Goal: Task Accomplishment & Management: Manage account settings

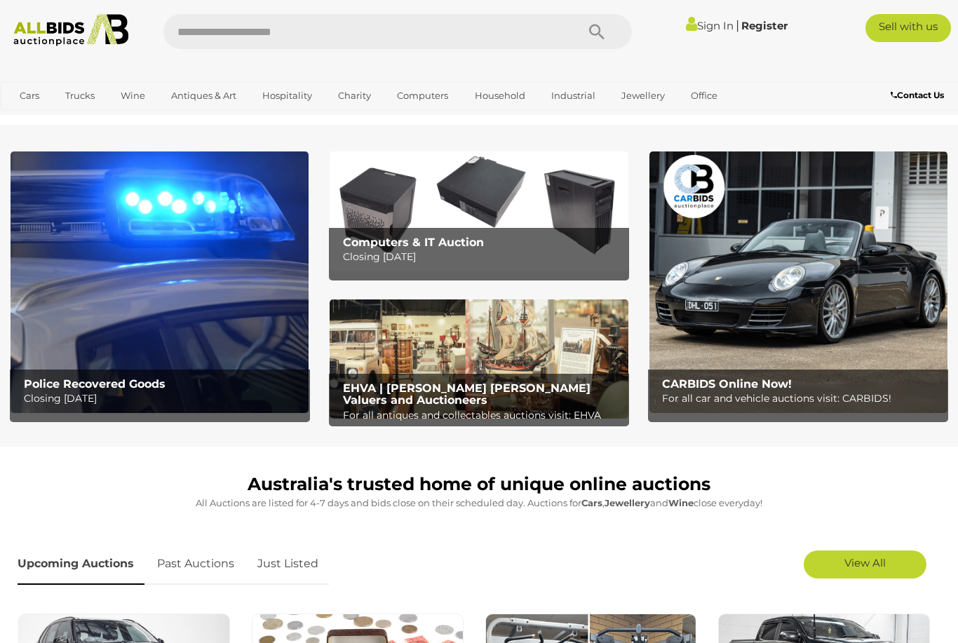
click at [705, 25] on link "Sign In" at bounding box center [710, 25] width 48 height 13
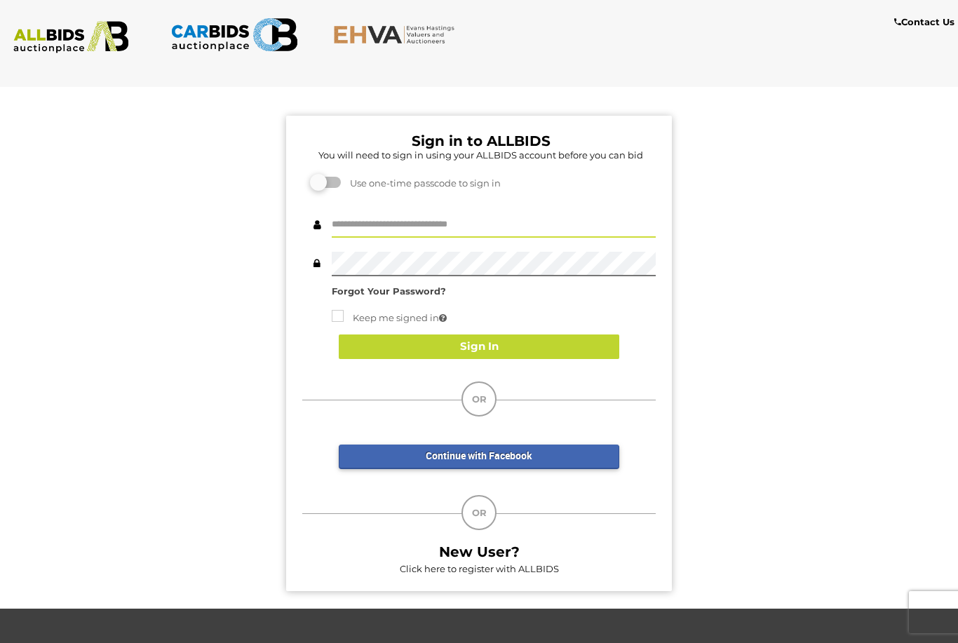
type input "*********"
click at [556, 343] on button "Sign In" at bounding box center [479, 347] width 281 height 25
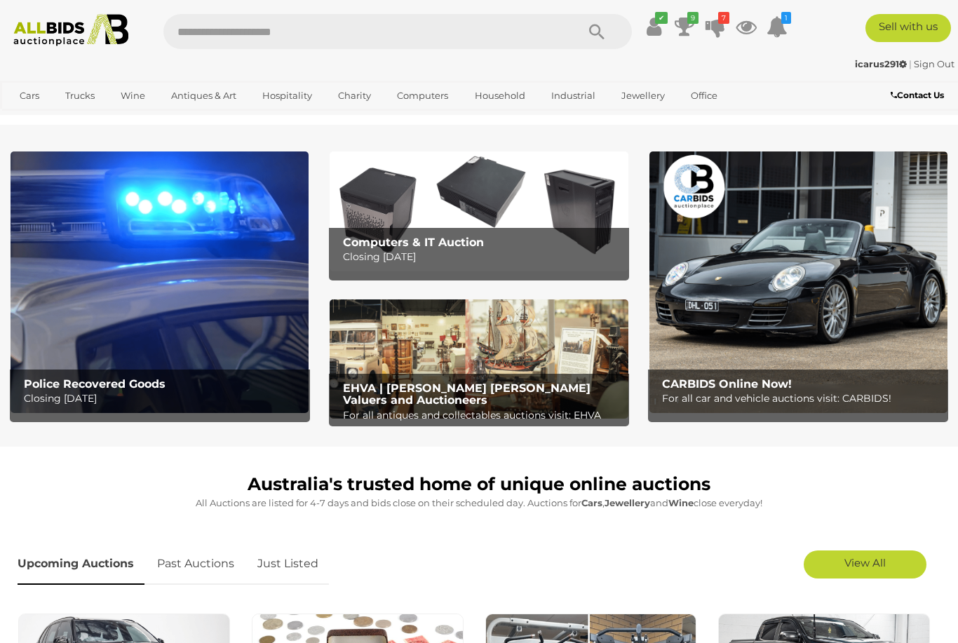
click at [695, 27] on icon at bounding box center [685, 26] width 20 height 25
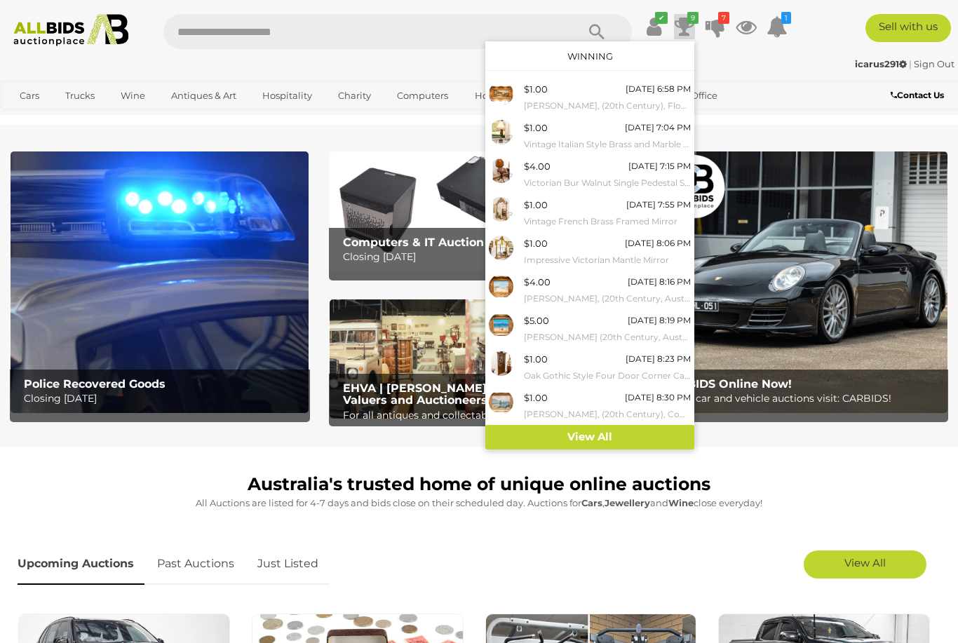
click at [659, 436] on link "View All" at bounding box center [589, 437] width 209 height 25
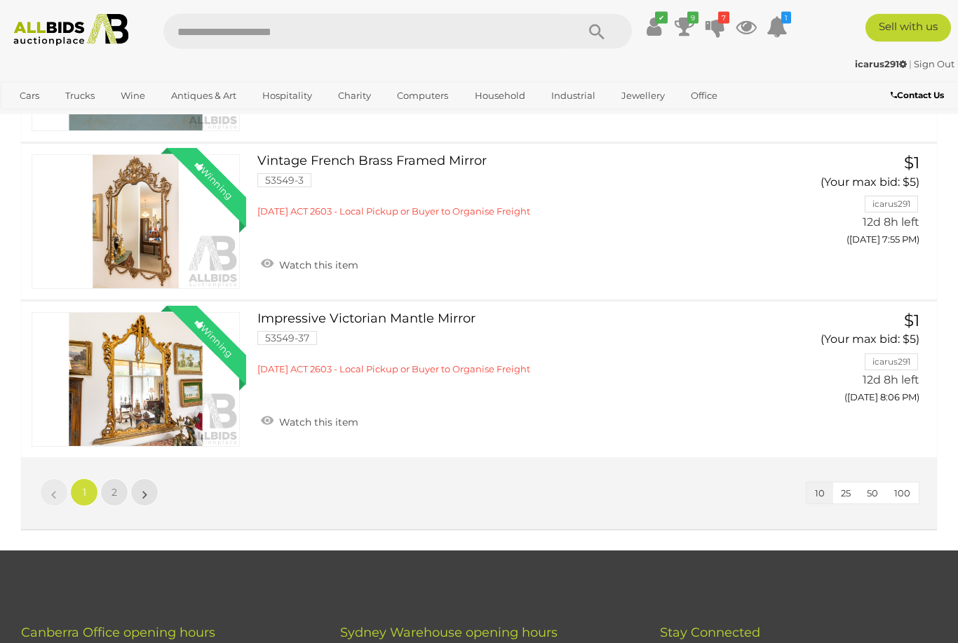
scroll to position [1438, 0]
click at [116, 486] on span "2" at bounding box center [115, 492] width 6 height 13
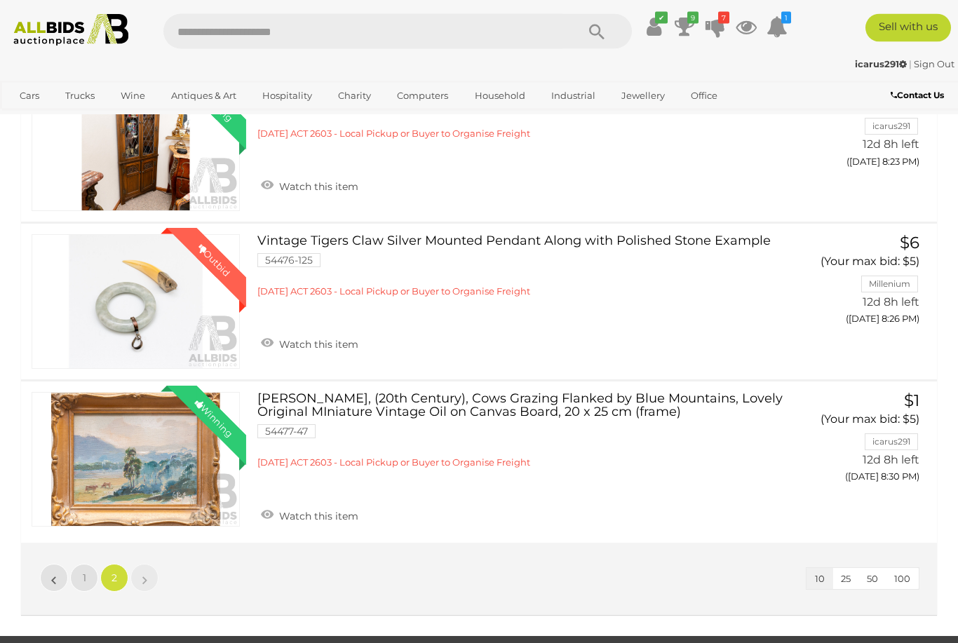
scroll to position [708, 0]
click at [85, 579] on span "1" at bounding box center [85, 578] width 4 height 13
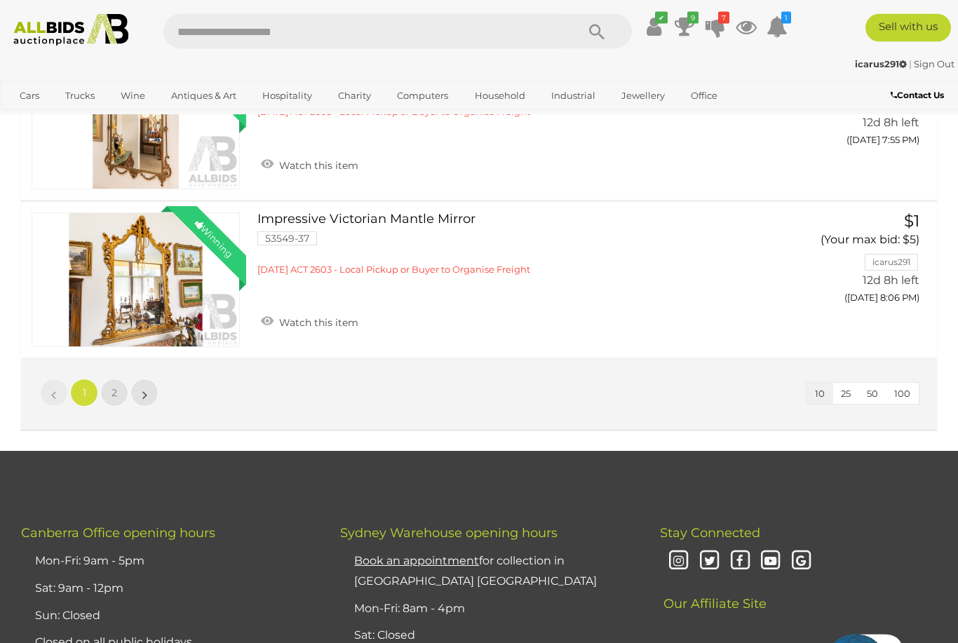
scroll to position [1541, 0]
